Goal: Check status: Check status

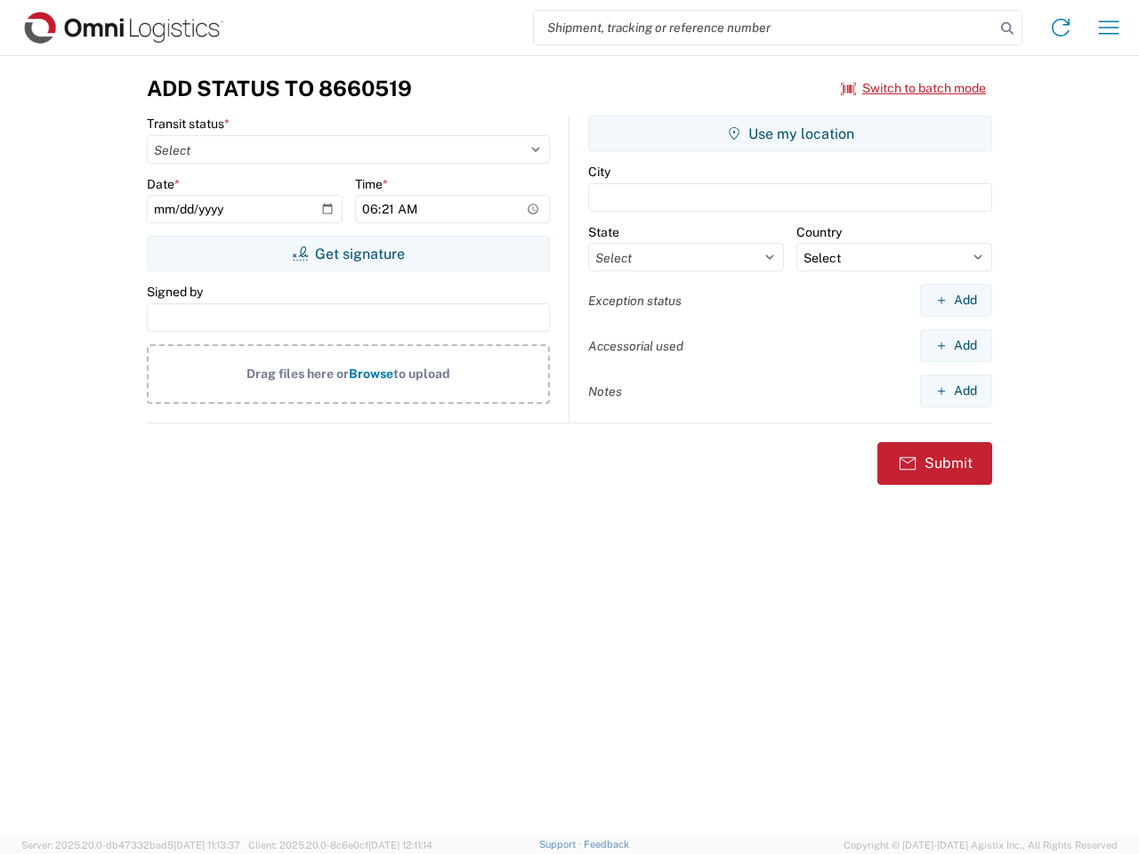
click at [764, 28] on input "search" at bounding box center [764, 28] width 461 height 34
click at [1007, 28] on icon at bounding box center [1007, 28] width 25 height 25
click at [1061, 28] on icon at bounding box center [1061, 27] width 28 height 28
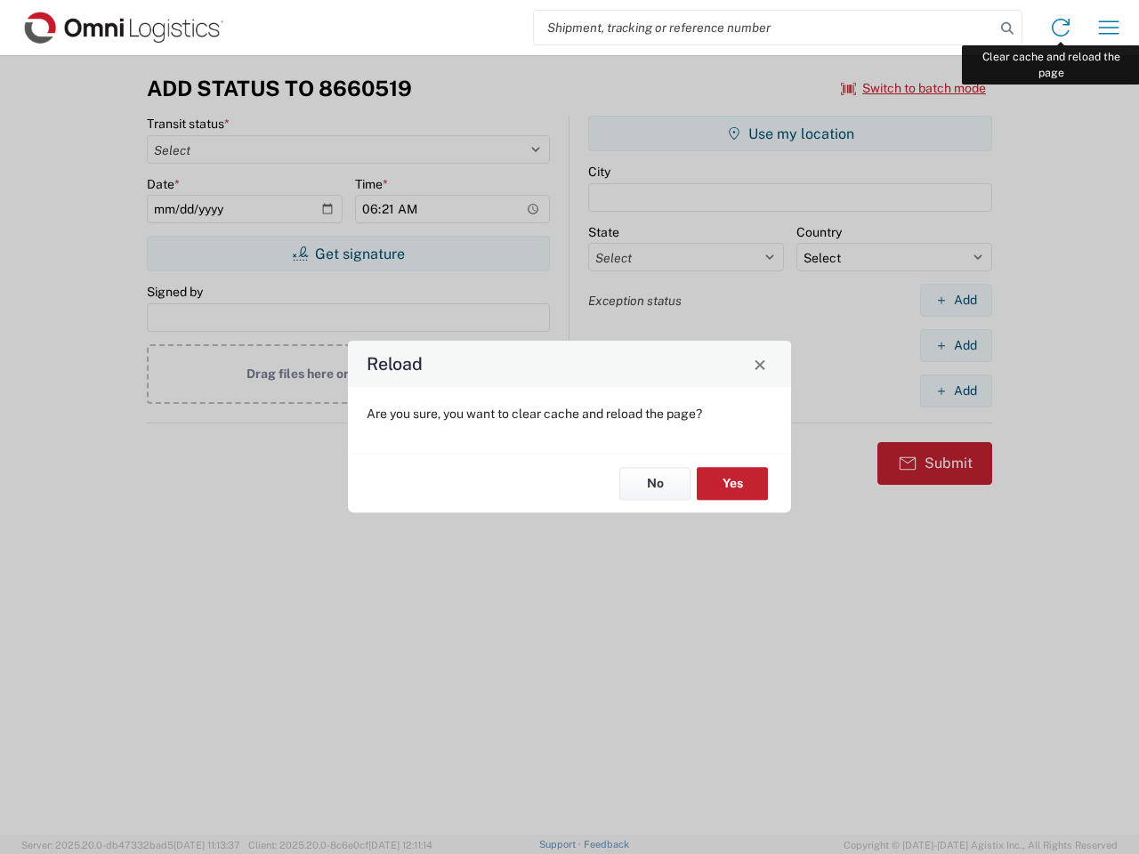
click at [1109, 28] on div "Reload Are you sure, you want to clear cache and reload the page? No Yes" at bounding box center [569, 427] width 1139 height 854
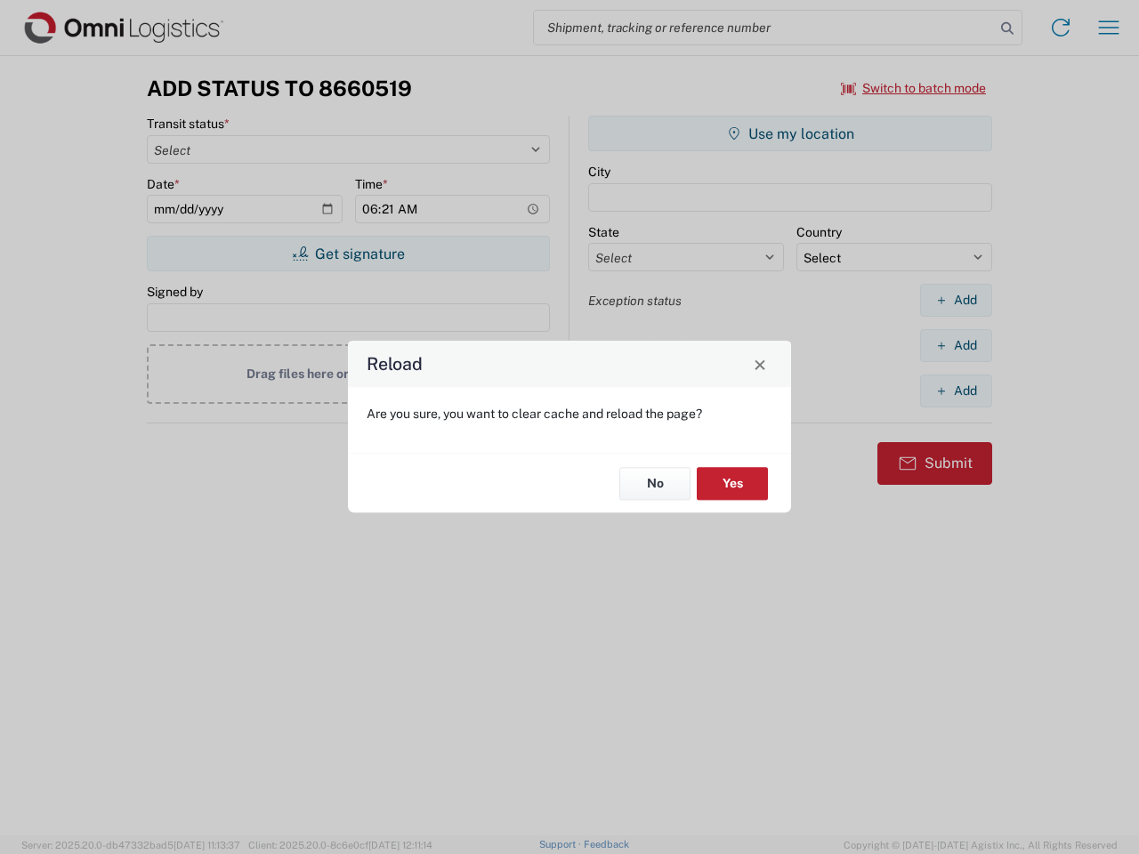
click at [914, 88] on div "Reload Are you sure, you want to clear cache and reload the page? No Yes" at bounding box center [569, 427] width 1139 height 854
click at [348, 254] on div "Reload Are you sure, you want to clear cache and reload the page? No Yes" at bounding box center [569, 427] width 1139 height 854
click at [790, 133] on div "Reload Are you sure, you want to clear cache and reload the page? No Yes" at bounding box center [569, 427] width 1139 height 854
click at [956, 300] on div "Reload Are you sure, you want to clear cache and reload the page? No Yes" at bounding box center [569, 427] width 1139 height 854
click at [956, 345] on div "Reload Are you sure, you want to clear cache and reload the page? No Yes" at bounding box center [569, 427] width 1139 height 854
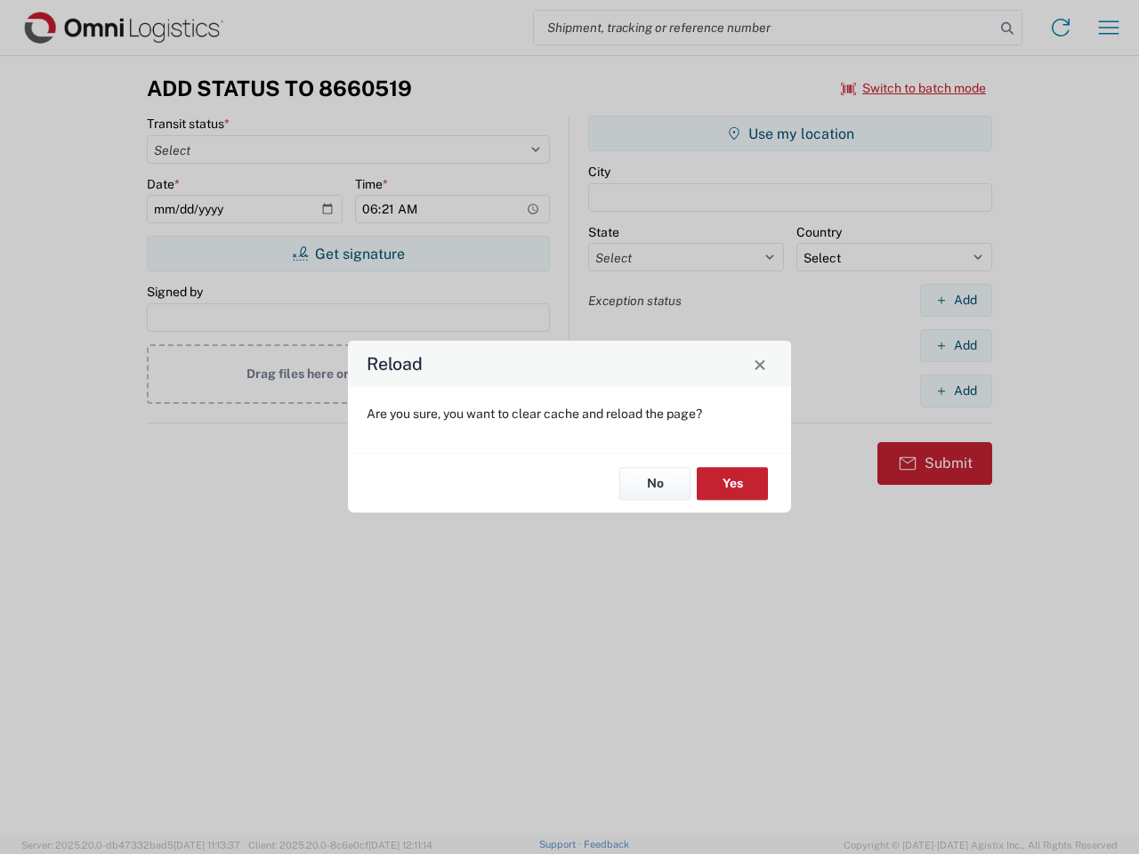
click at [956, 391] on div "Reload Are you sure, you want to clear cache and reload the page? No Yes" at bounding box center [569, 427] width 1139 height 854
